Goal: Entertainment & Leisure: Consume media (video, audio)

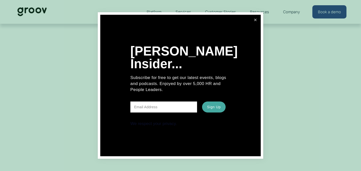
click at [253, 22] on link "Close" at bounding box center [255, 20] width 9 height 9
